Goal: Task Accomplishment & Management: Manage account settings

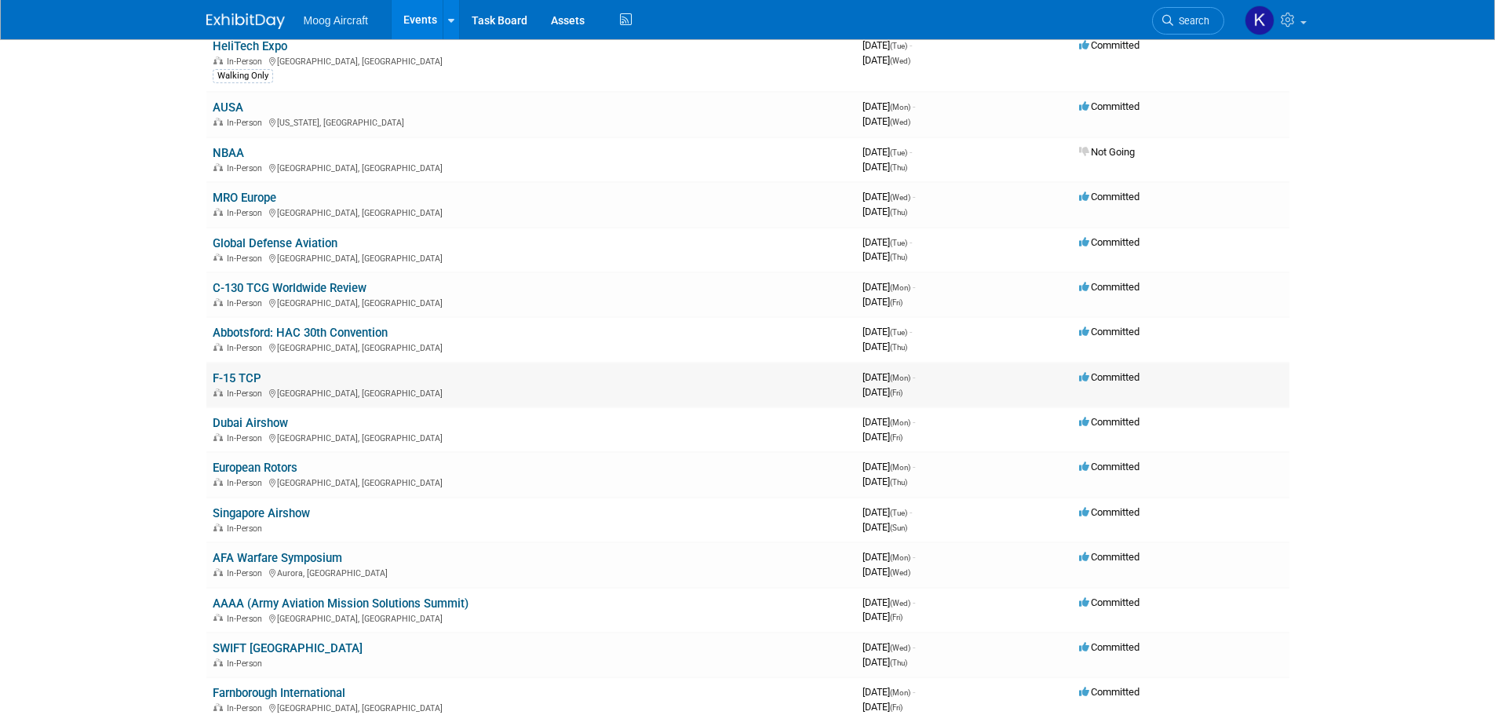
scroll to position [471, 0]
click at [235, 111] on link "AUSA" at bounding box center [228, 108] width 31 height 14
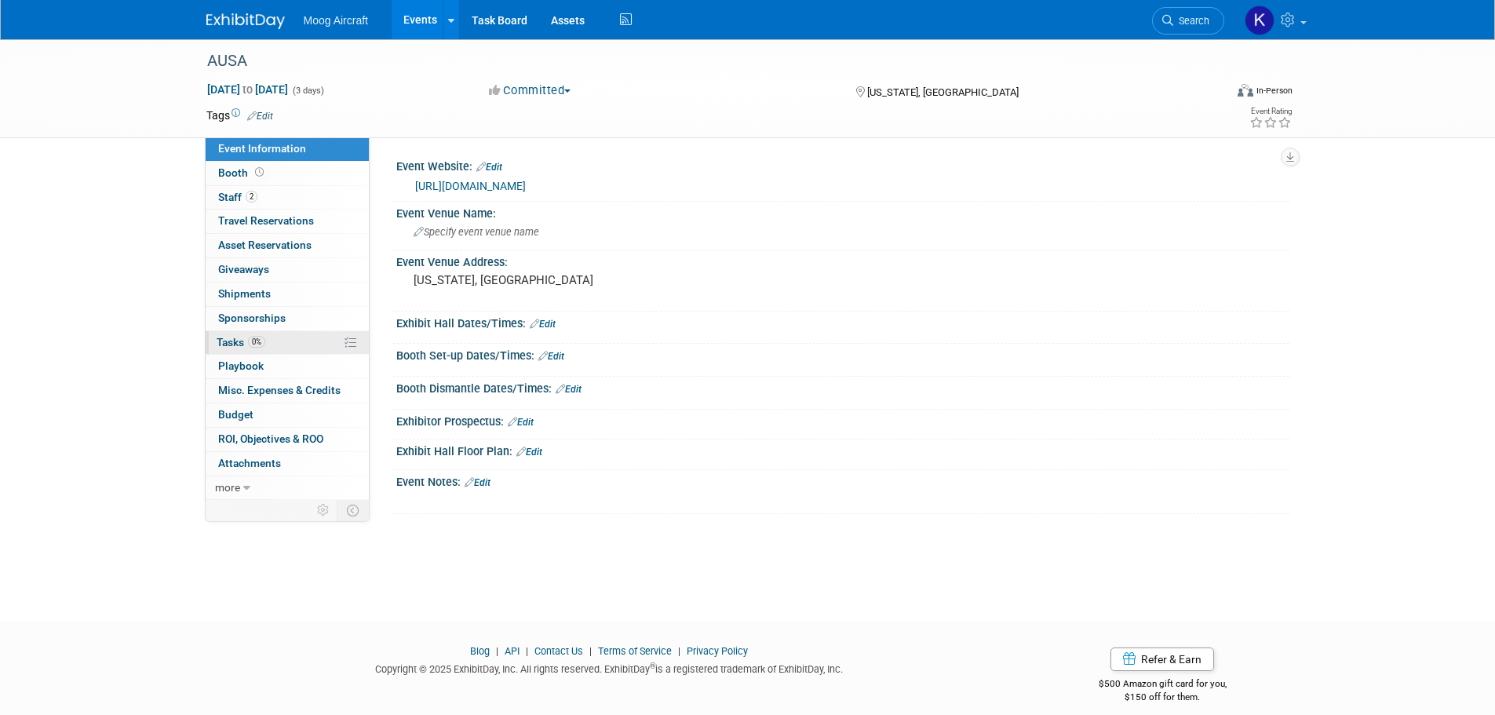
click at [241, 352] on link "0% Tasks 0%" at bounding box center [287, 343] width 163 height 24
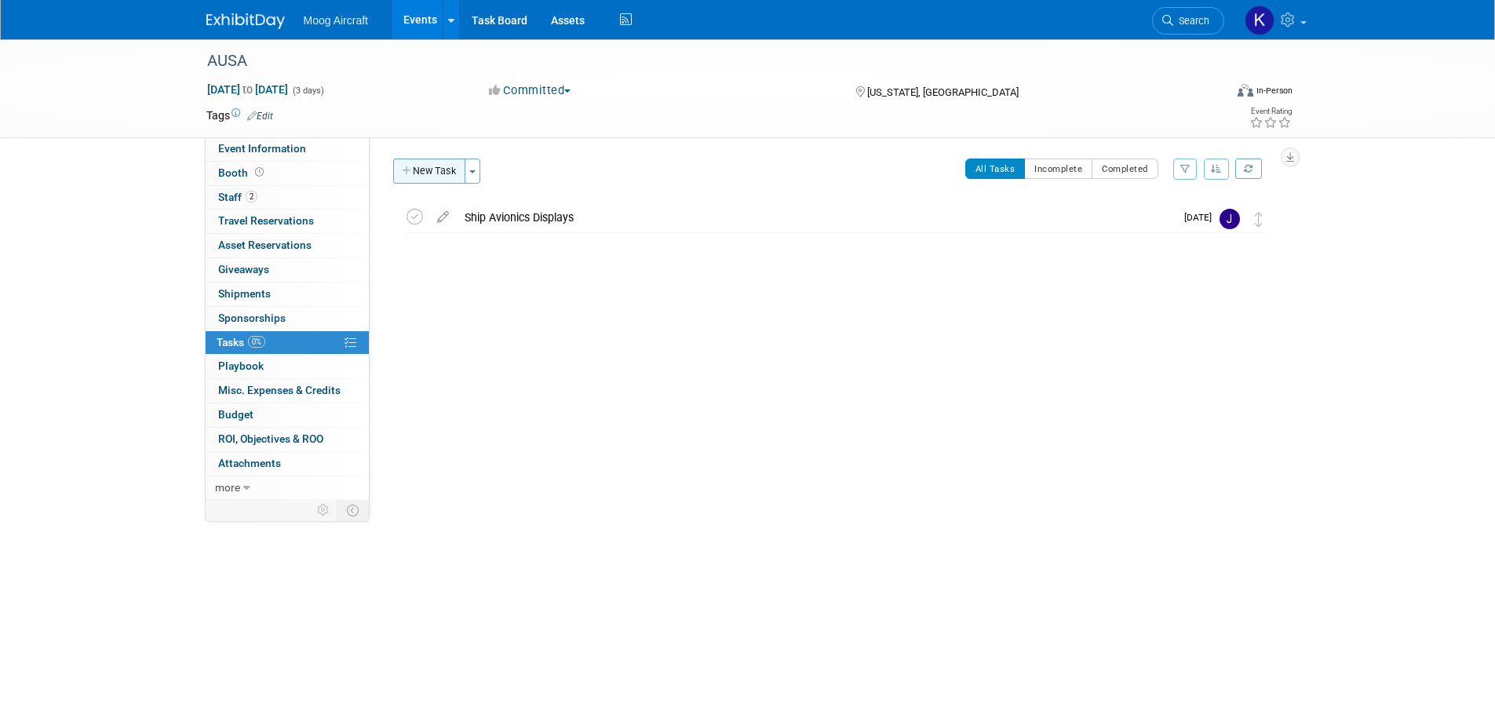
click at [447, 178] on button "New Task" at bounding box center [429, 171] width 72 height 25
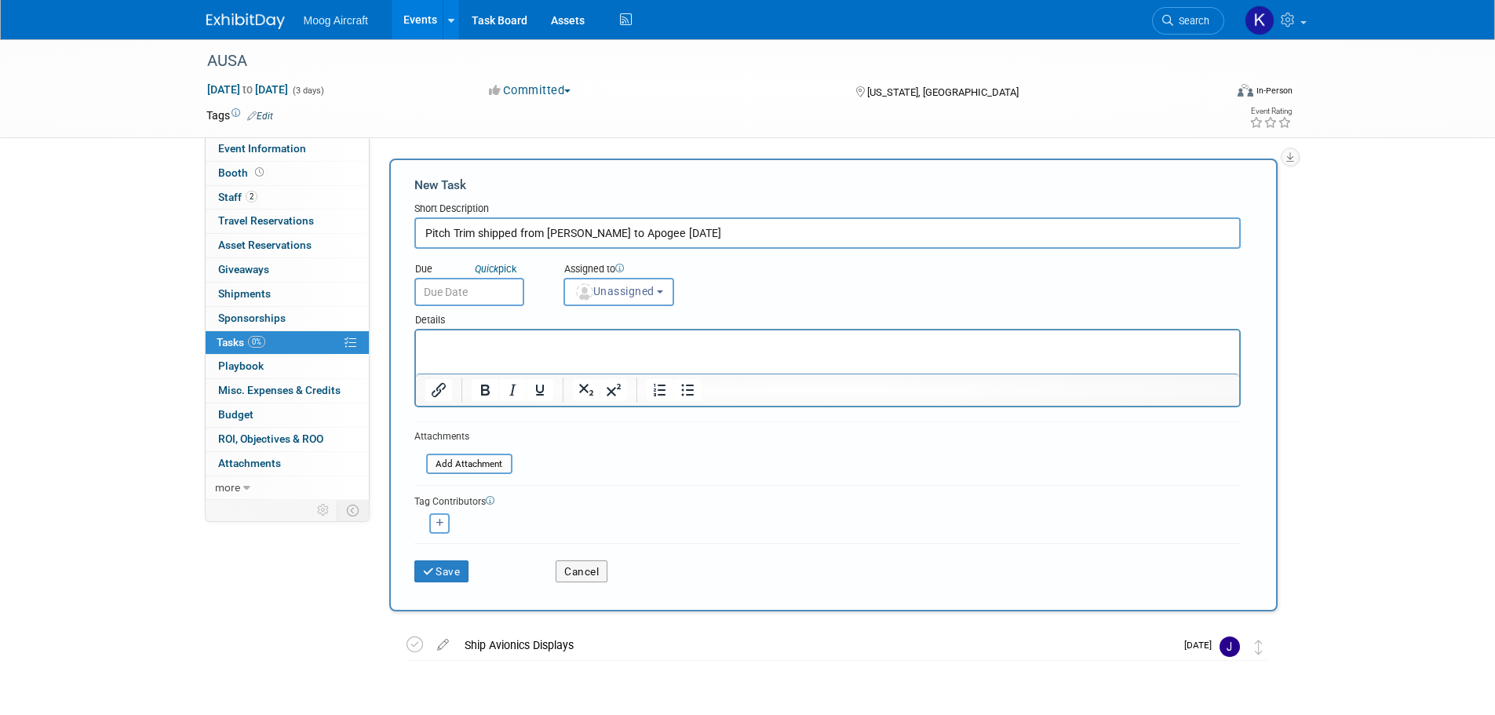
type input "Pitch Trim shipped from Mary to Apogee 8/25/25"
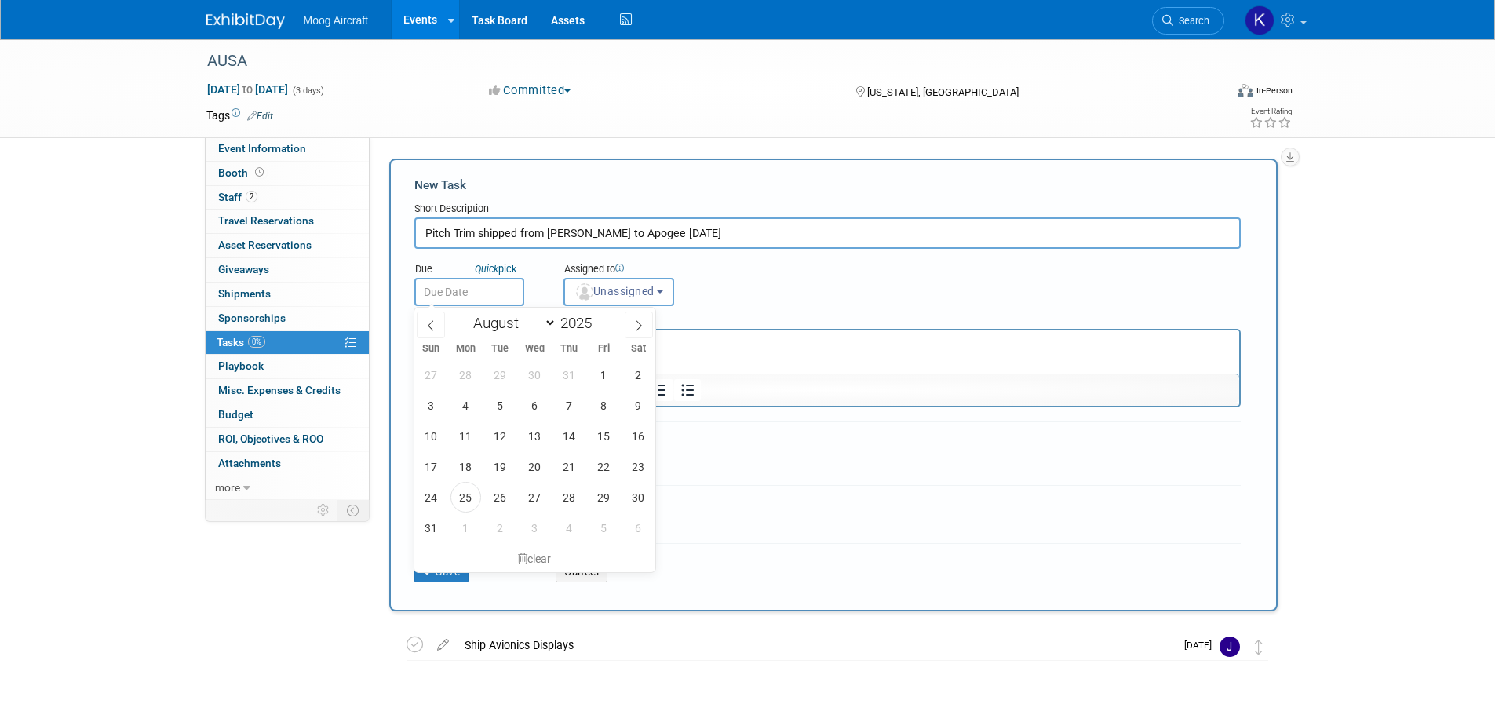
click at [502, 294] on input "text" at bounding box center [469, 292] width 110 height 28
click at [473, 496] on span "25" at bounding box center [466, 497] width 31 height 31
type input "Aug 25, 2025"
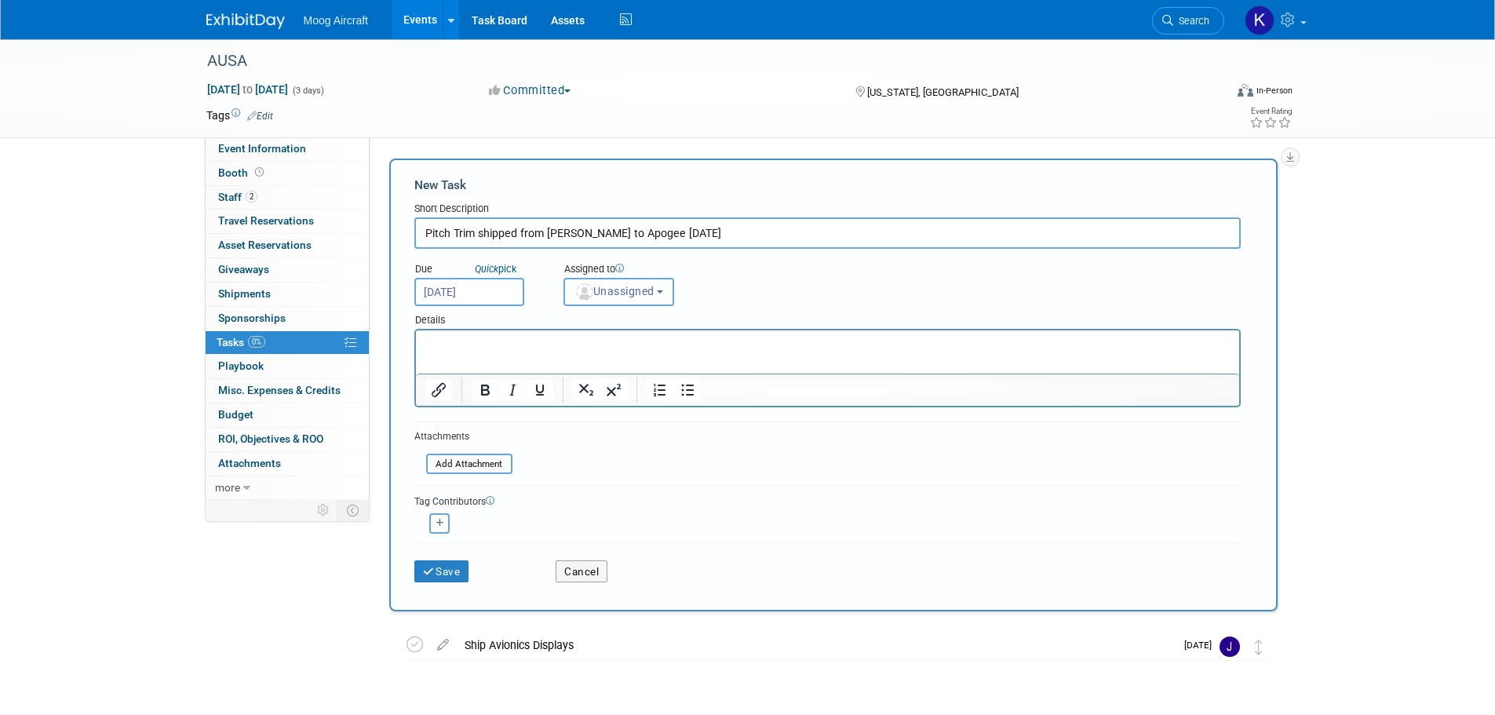
click at [663, 299] on button "Unassigned" at bounding box center [619, 292] width 111 height 28
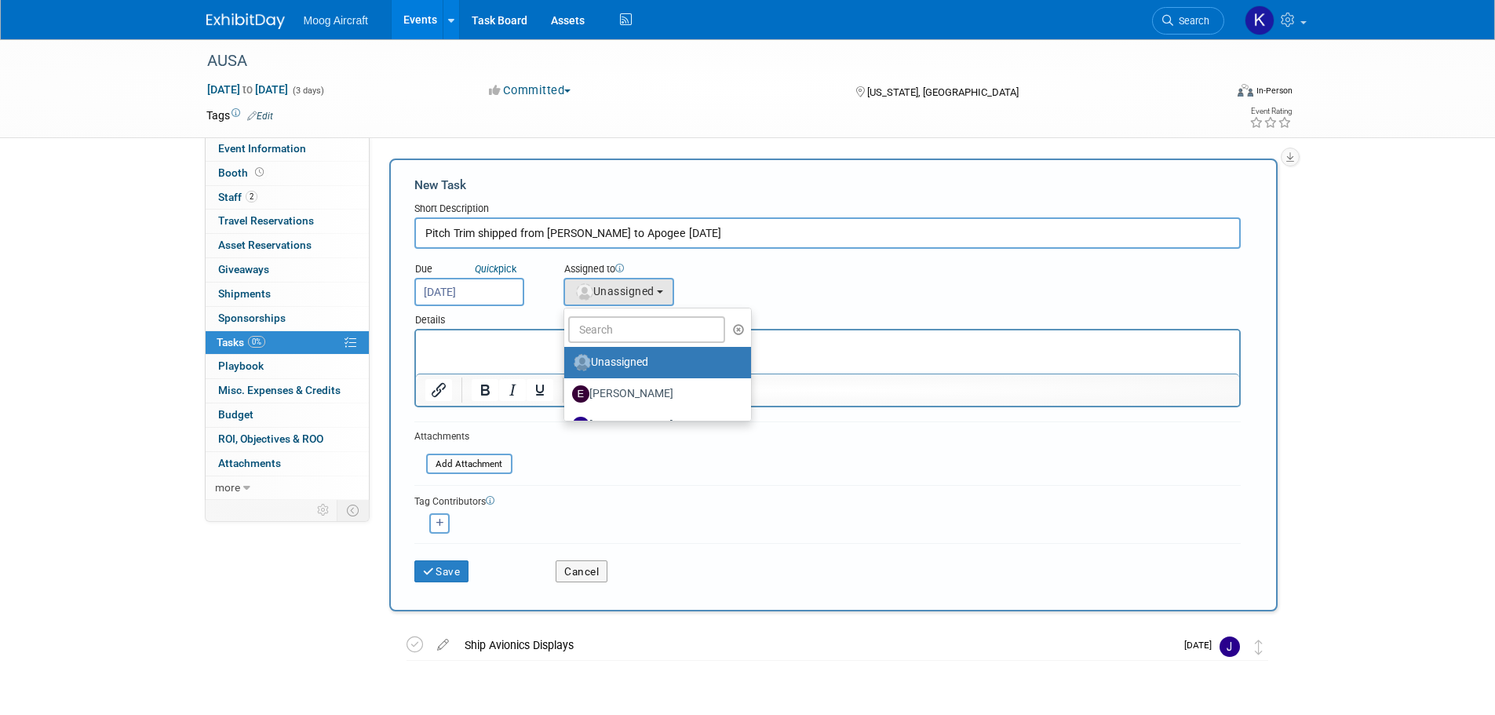
click at [632, 490] on div "Tag Contributors Edward remove remove" at bounding box center [827, 509] width 827 height 48
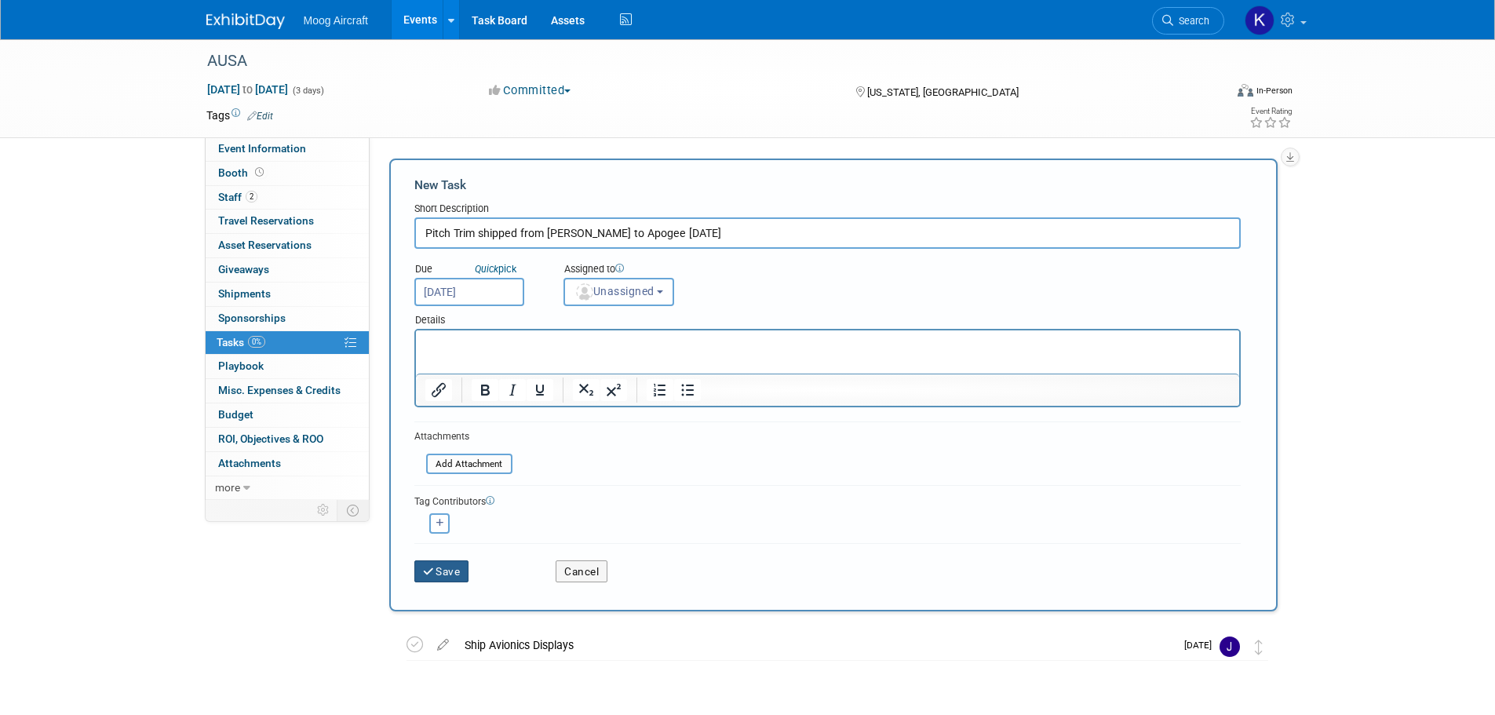
click at [449, 578] on button "Save" at bounding box center [441, 572] width 55 height 22
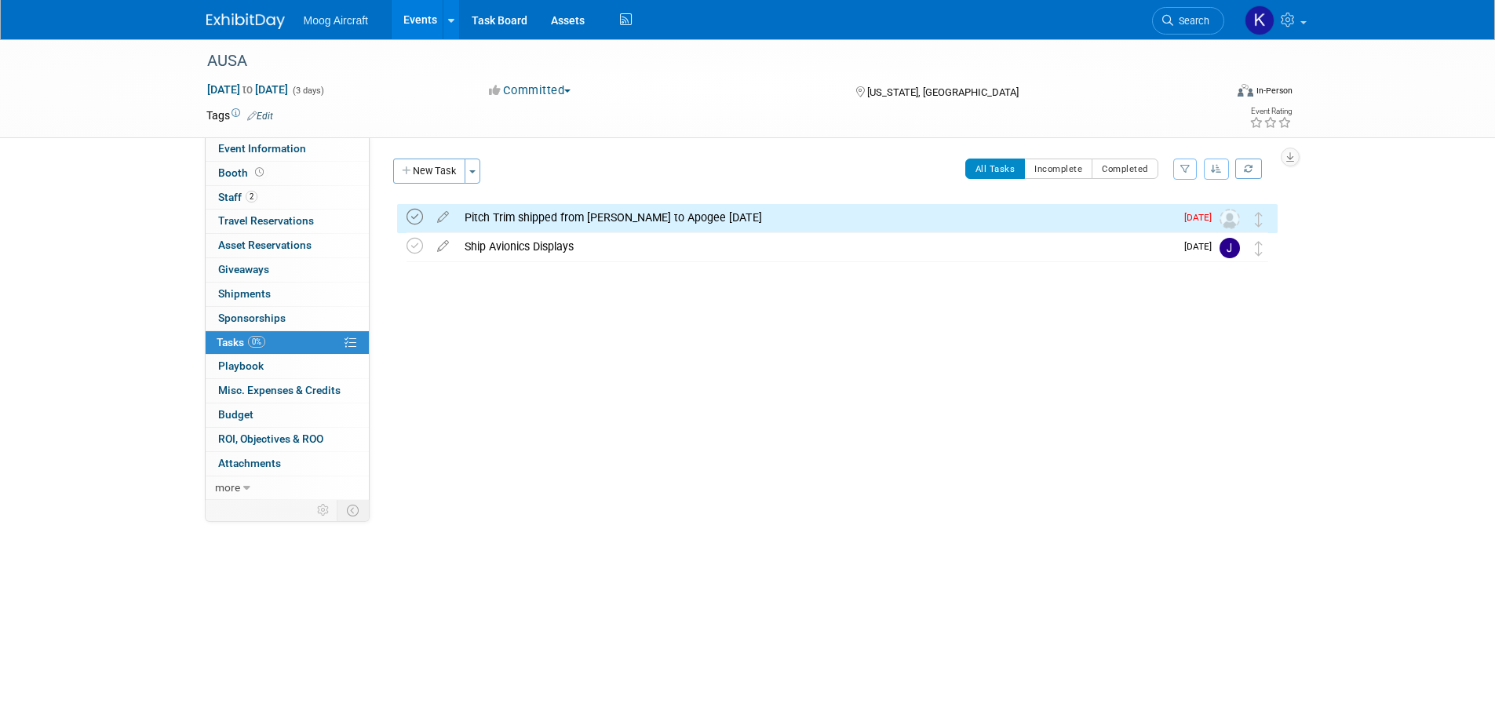
click at [409, 219] on icon at bounding box center [415, 217] width 16 height 16
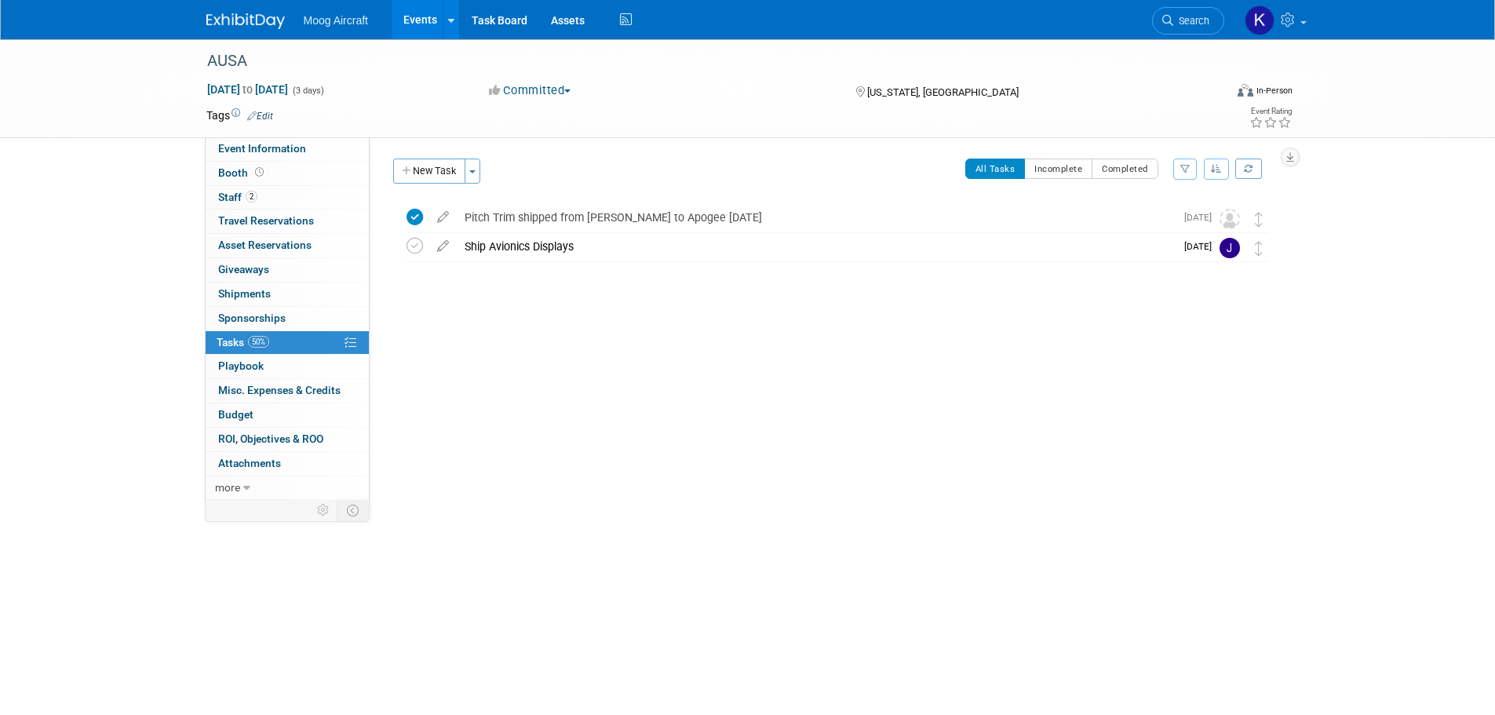
click at [521, 380] on div "Event Website: Edit https://meetings.ausa.org/annual/2025/index.cfm Event Venue…" at bounding box center [830, 318] width 920 height 363
click at [240, 27] on img at bounding box center [245, 21] width 79 height 16
